Goal: Task Accomplishment & Management: Use online tool/utility

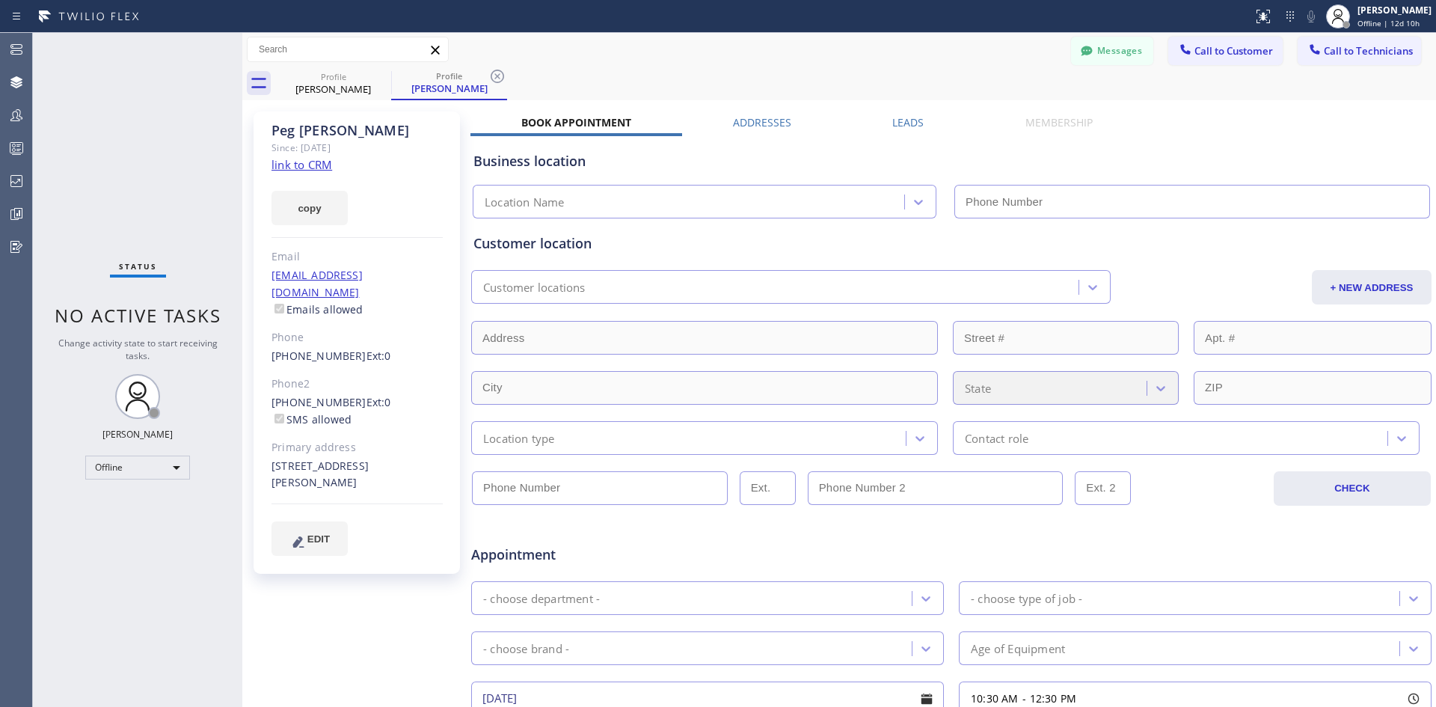
type input "[PHONE_NUMBER]"
click at [829, 70] on div "Profile [PERSON_NAME] Profile [PERSON_NAME]" at bounding box center [855, 84] width 1161 height 34
click at [750, 122] on label "Addresses" at bounding box center [762, 122] width 58 height 14
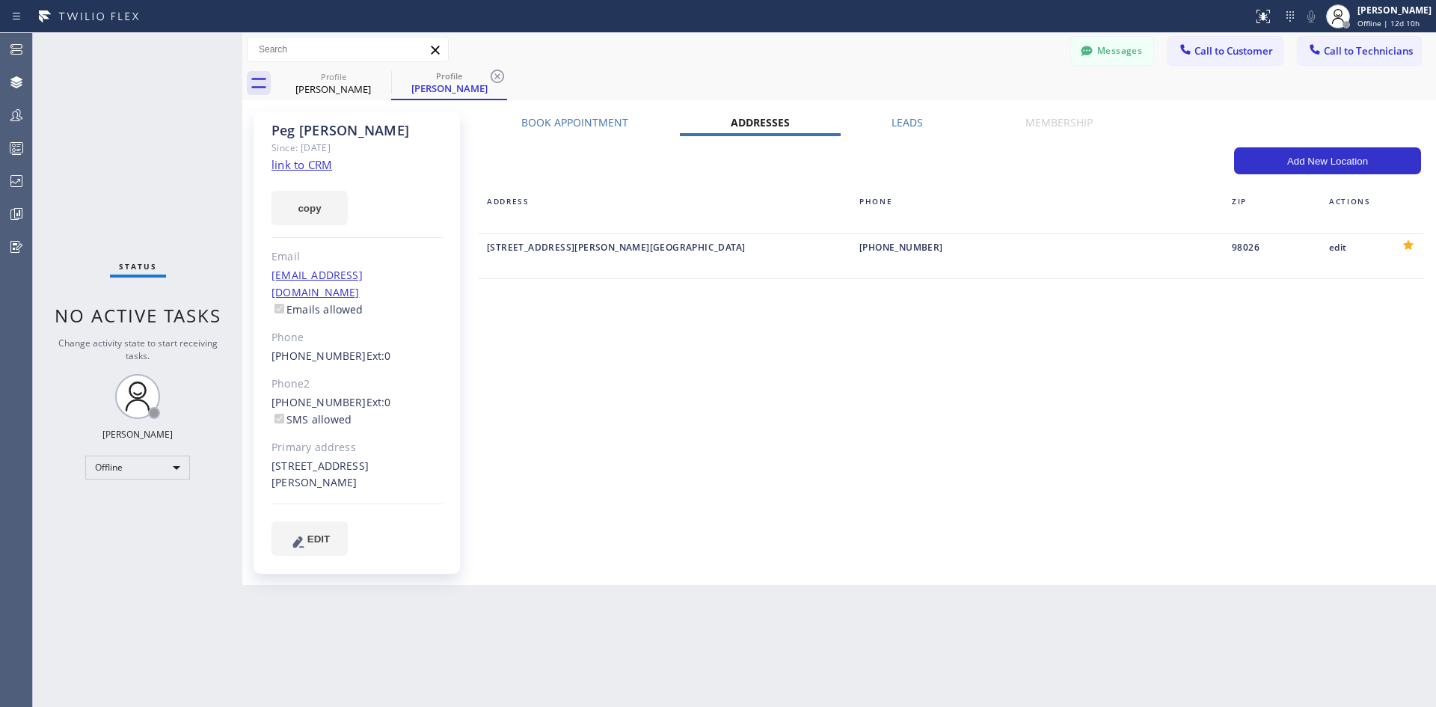
click at [889, 121] on div "Leads" at bounding box center [908, 125] width 134 height 21
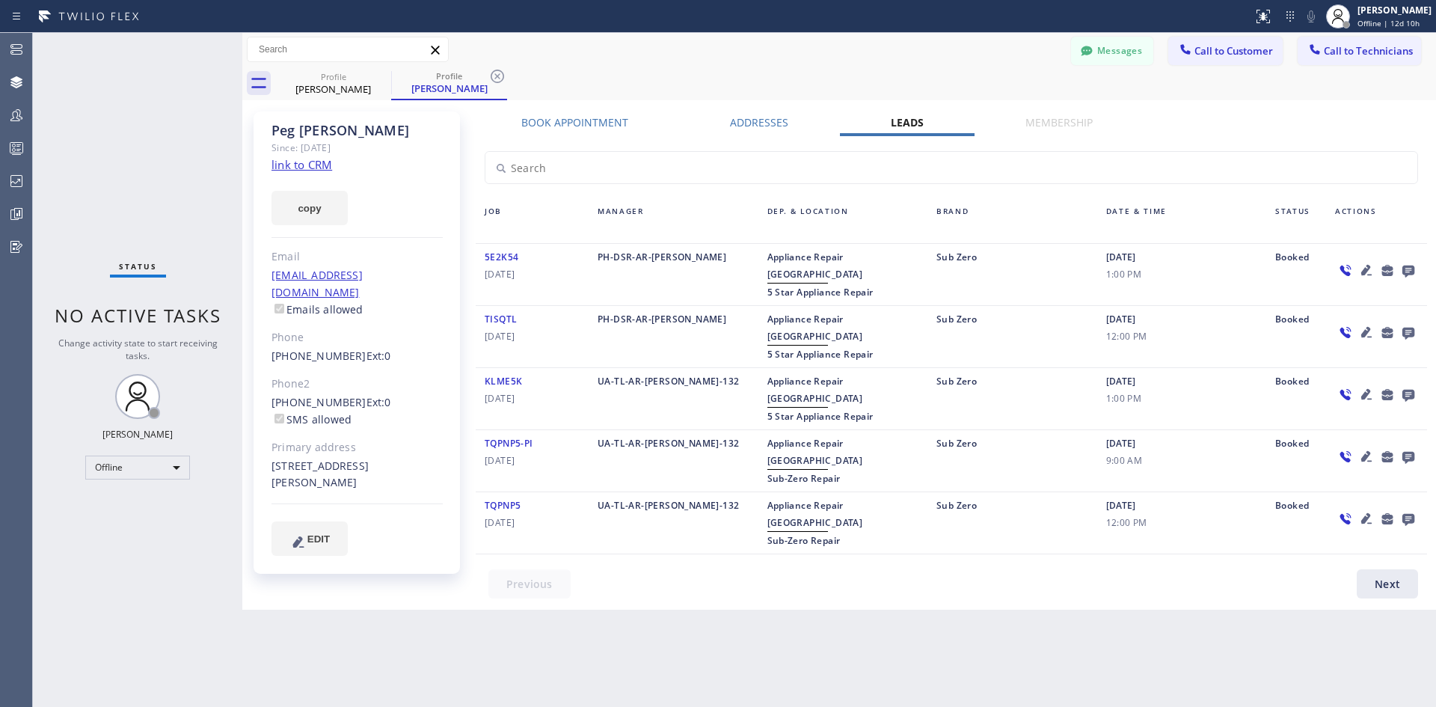
click at [603, 116] on label "Book Appointment" at bounding box center [574, 122] width 107 height 14
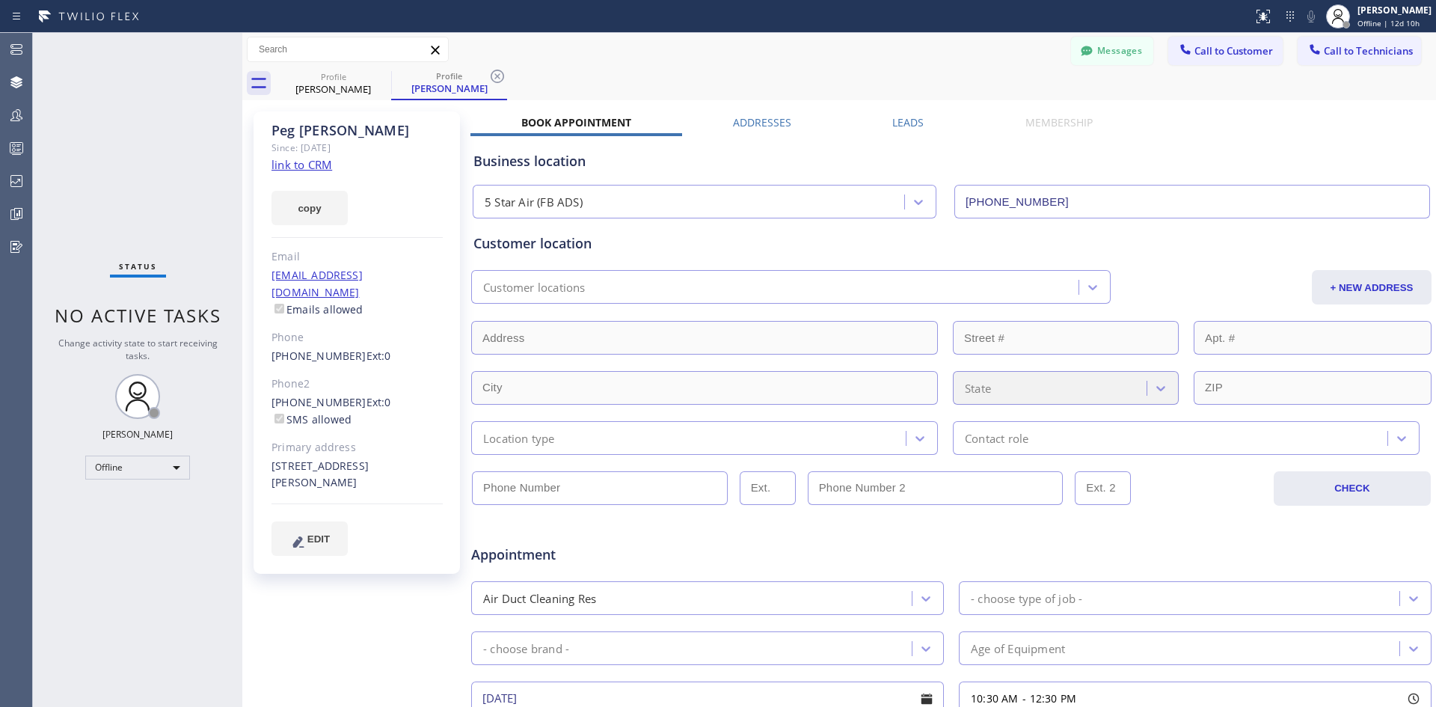
click at [766, 120] on label "Addresses" at bounding box center [762, 122] width 58 height 14
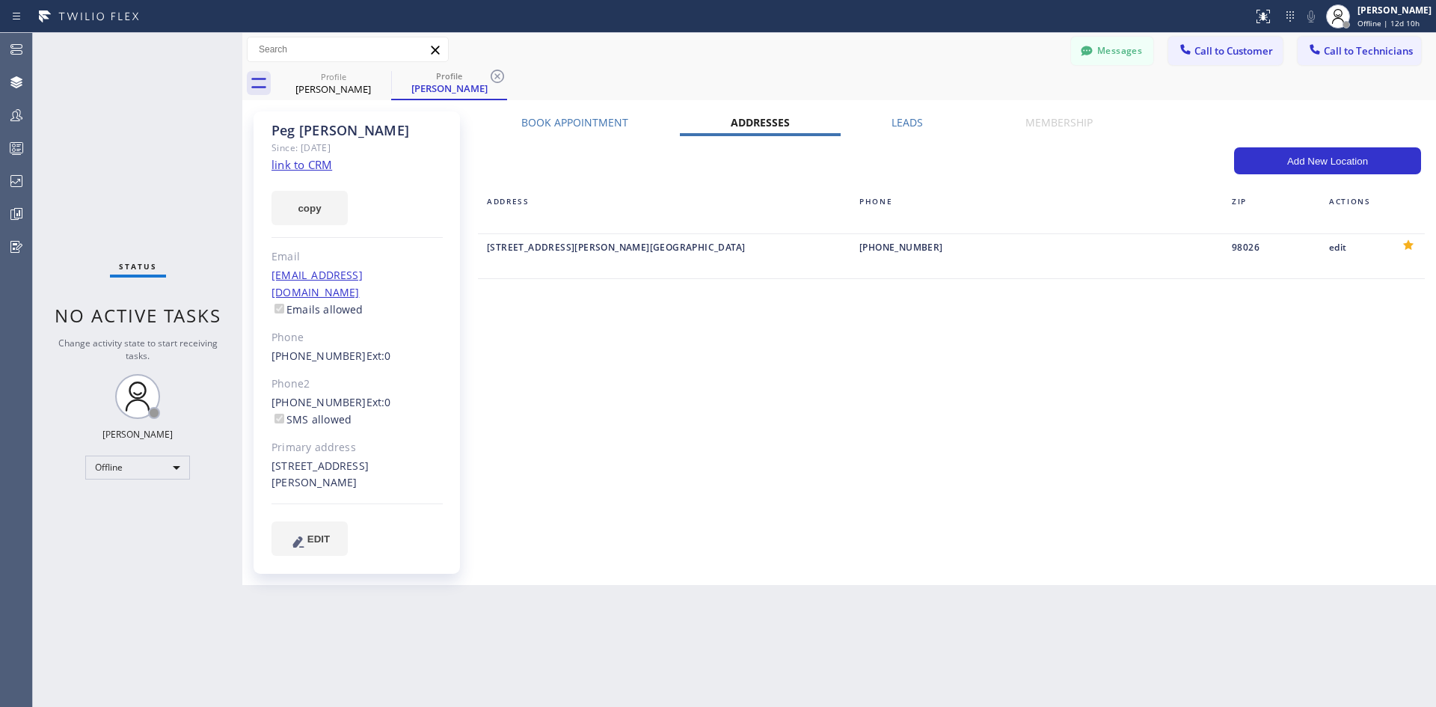
click at [899, 120] on label "Leads" at bounding box center [906, 122] width 31 height 14
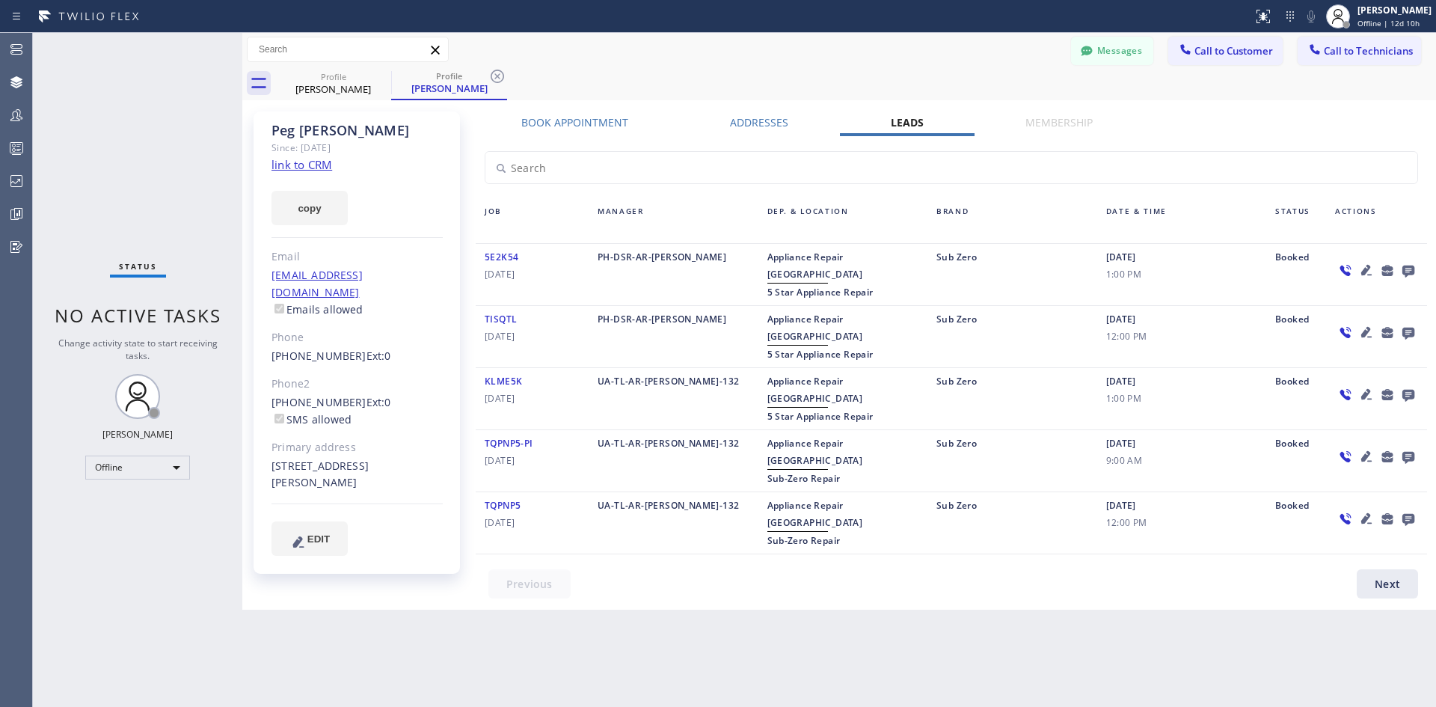
click at [1063, 123] on label "Membership" at bounding box center [1058, 122] width 67 height 14
click at [560, 126] on label "Book Appointment" at bounding box center [574, 122] width 107 height 14
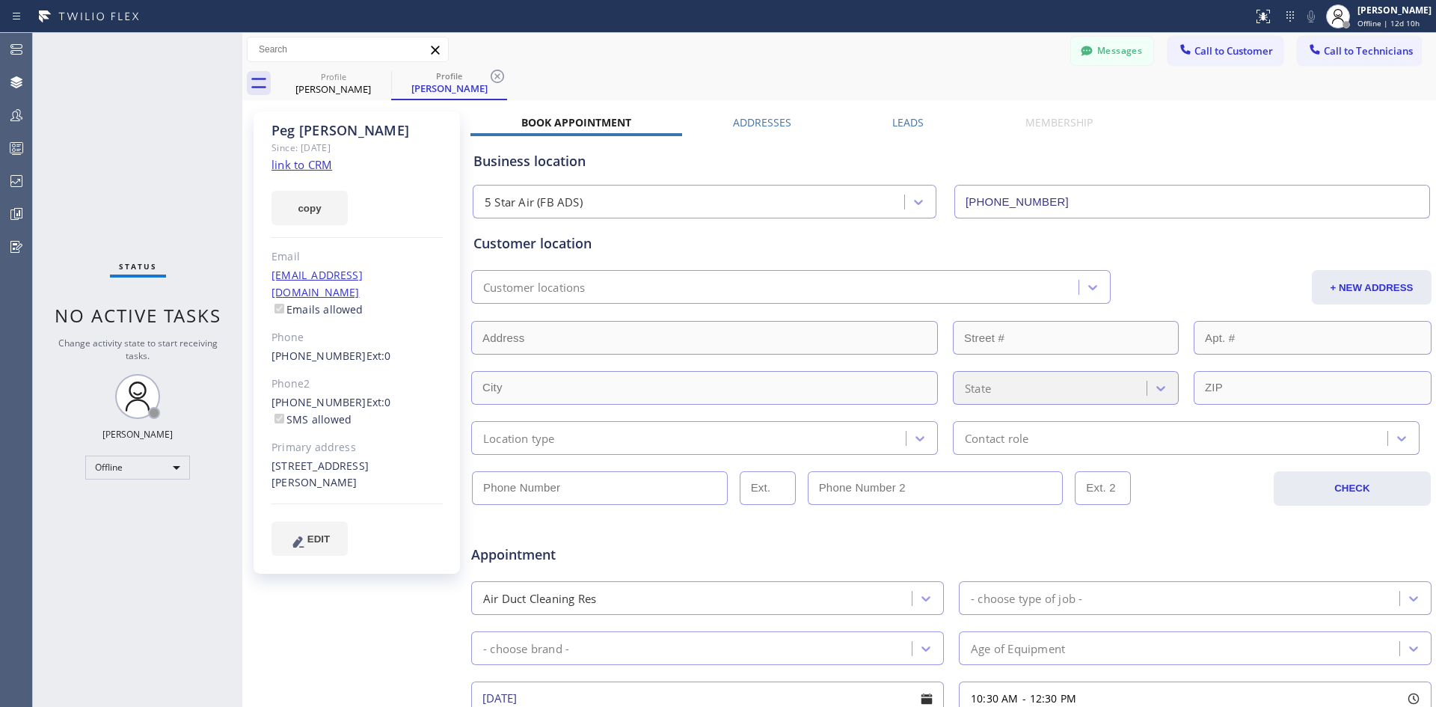
click at [758, 117] on label "Addresses" at bounding box center [762, 122] width 58 height 14
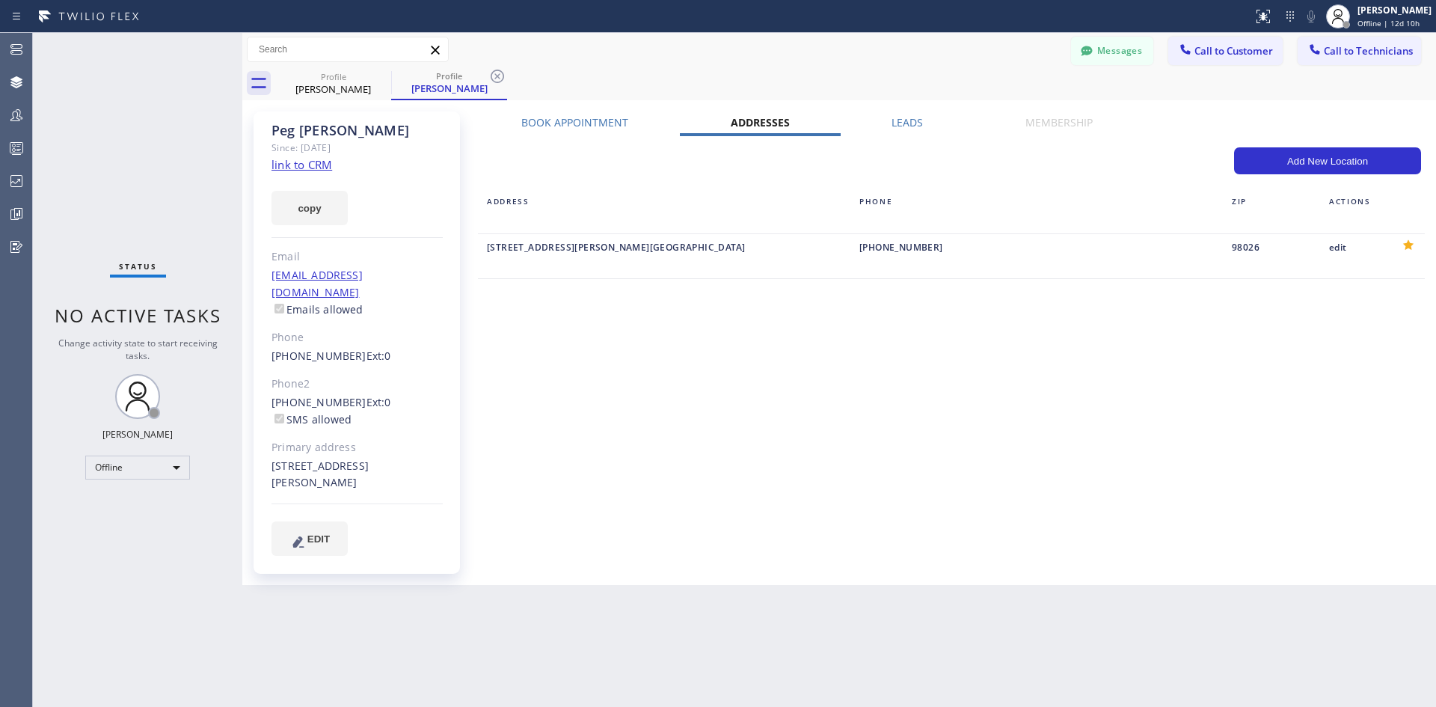
click at [587, 126] on label "Book Appointment" at bounding box center [574, 122] width 107 height 14
